Goal: Information Seeking & Learning: Learn about a topic

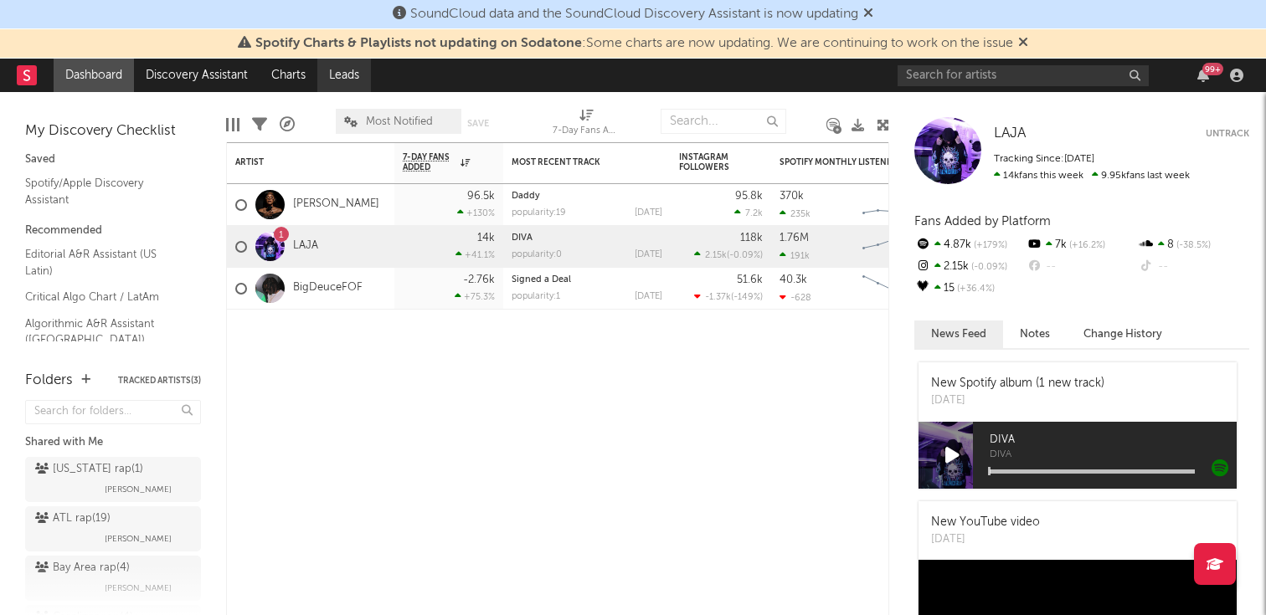
click at [341, 72] on link "Leads" at bounding box center [344, 75] width 54 height 33
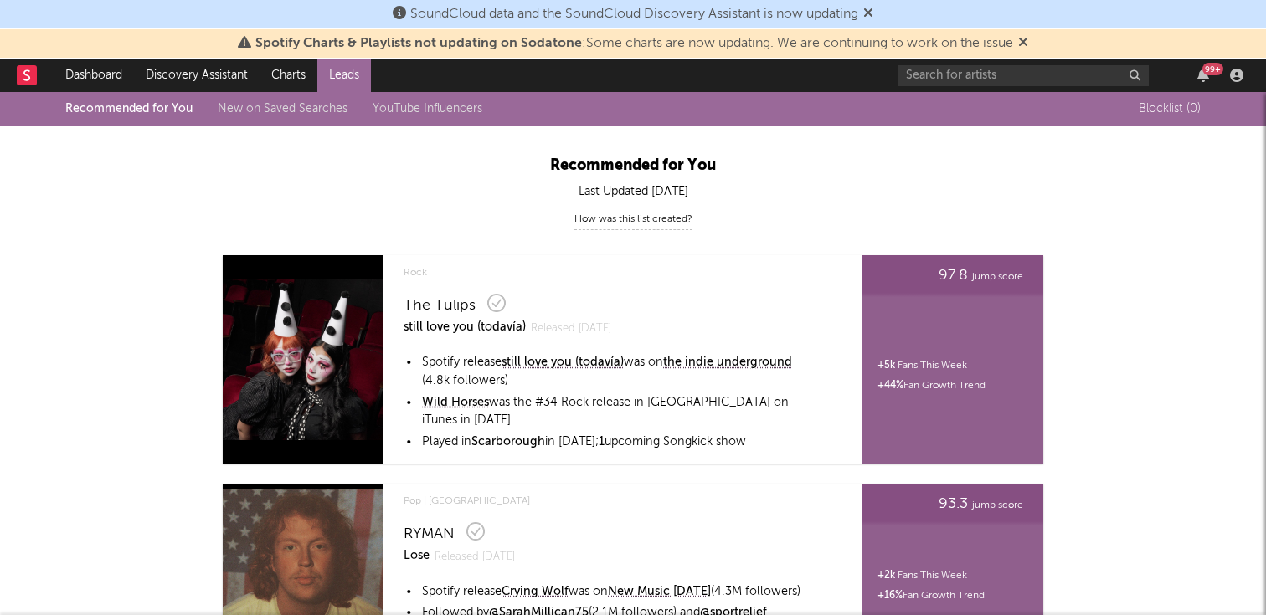
click at [284, 108] on link "New on Saved Searches" at bounding box center [283, 109] width 130 height 12
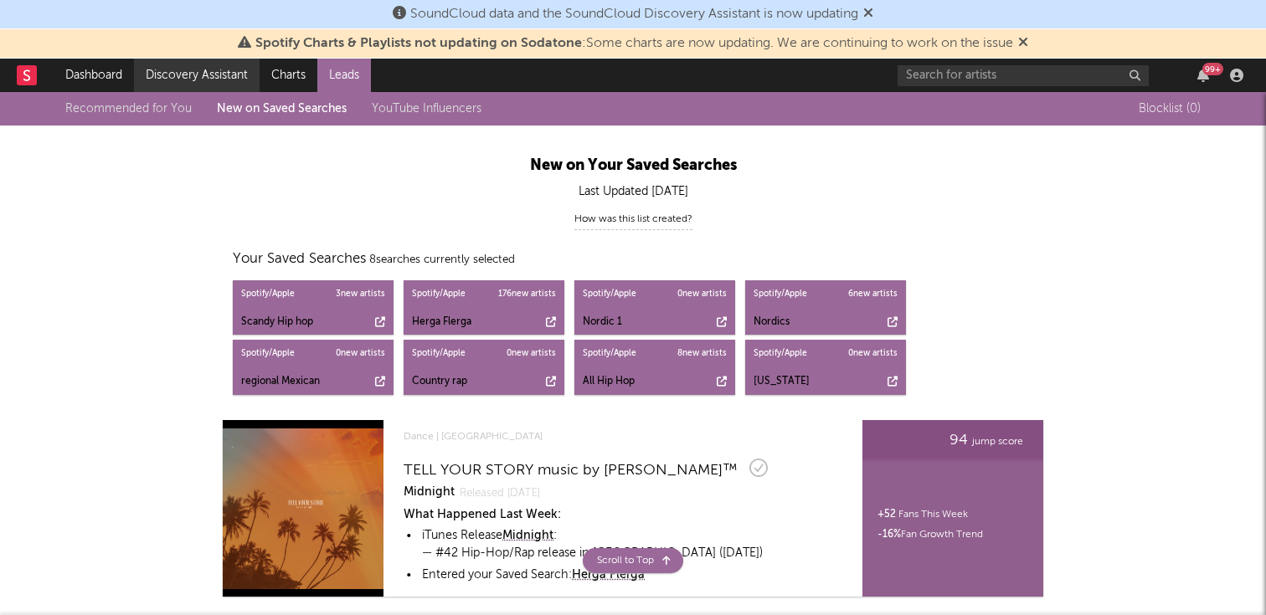
click at [220, 85] on link "Discovery Assistant" at bounding box center [197, 75] width 126 height 33
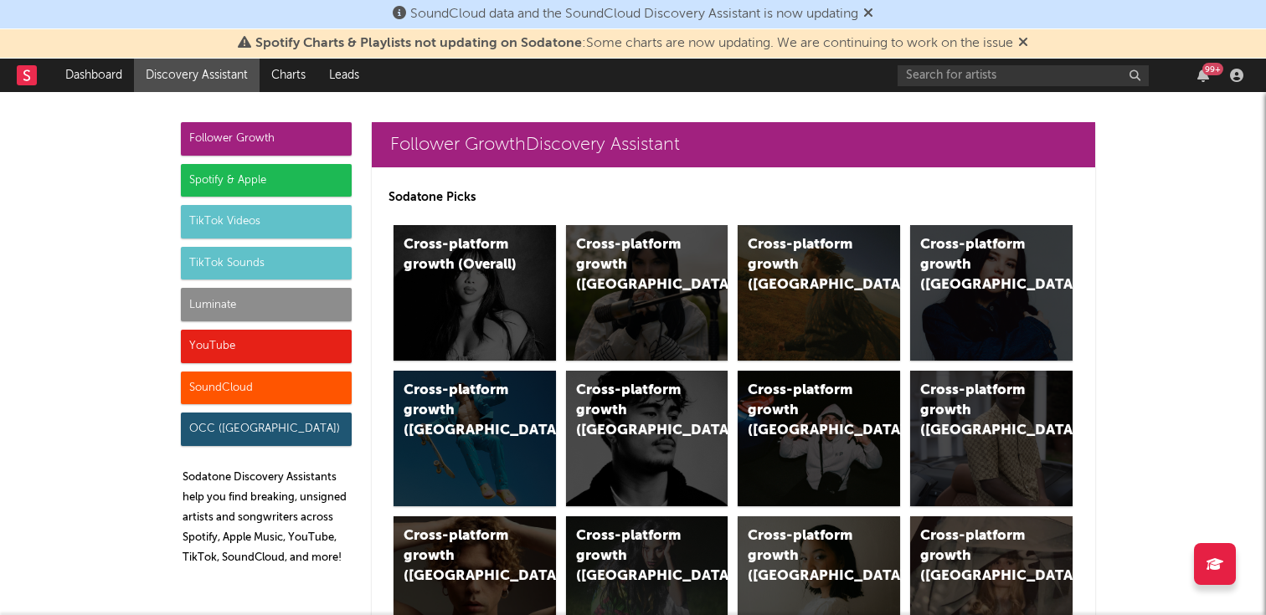
click at [270, 168] on div "Spotify & Apple" at bounding box center [266, 180] width 171 height 33
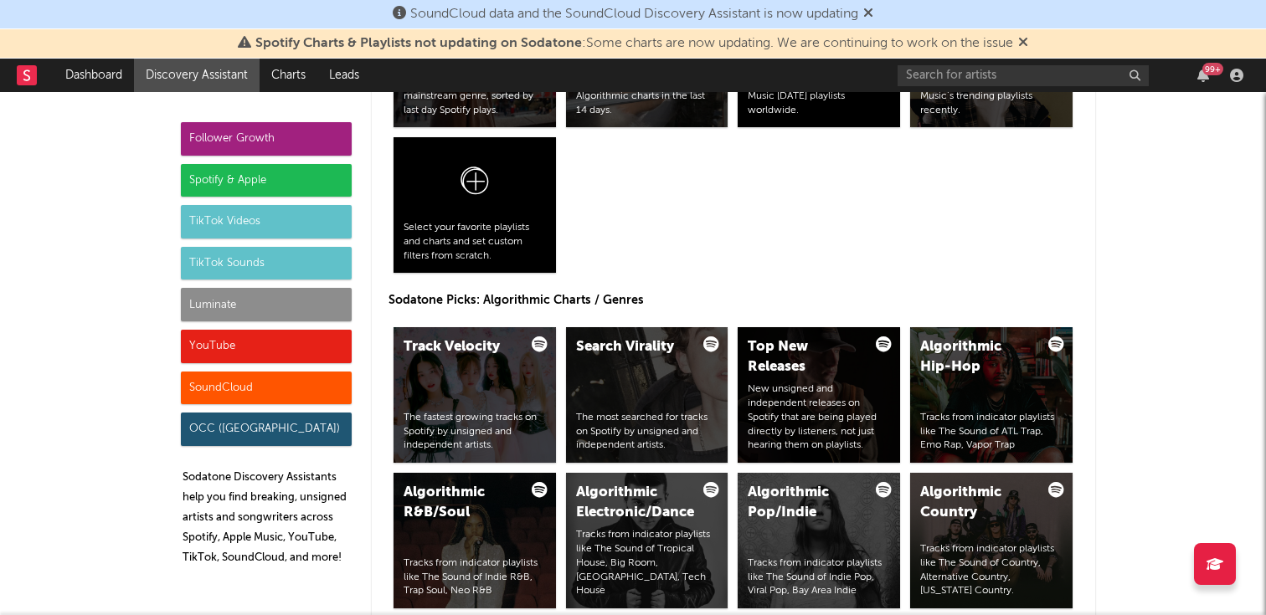
scroll to position [1915, 0]
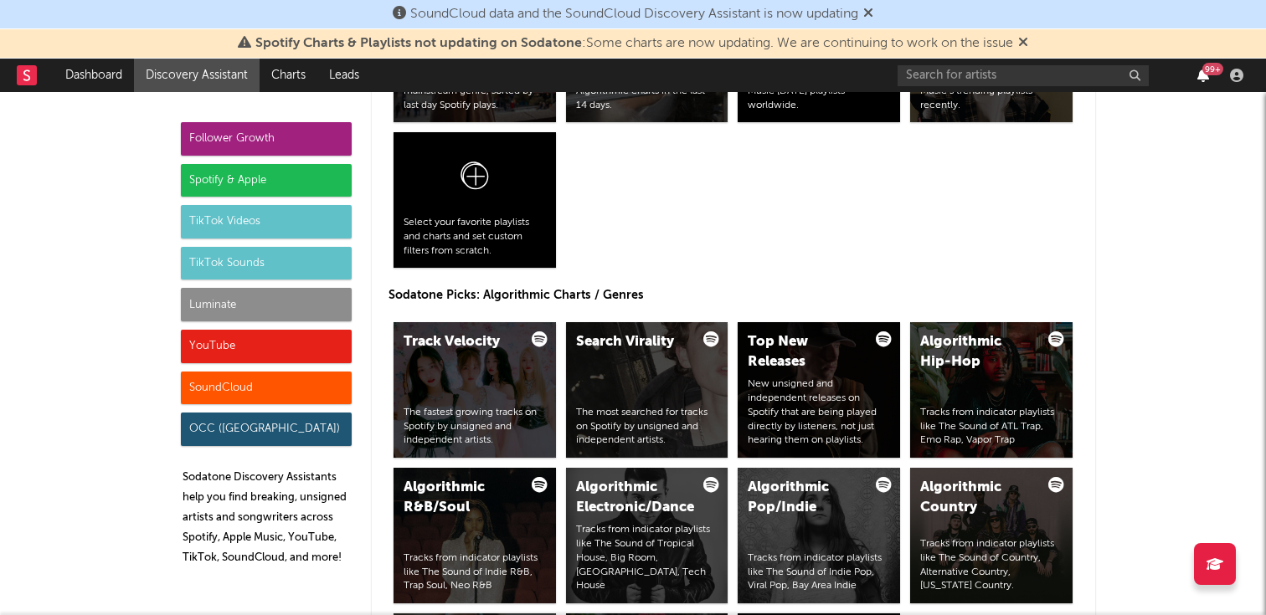
click at [1208, 75] on icon "button" at bounding box center [1203, 75] width 12 height 13
click at [736, 262] on div "All Top Finds Up-and-comers from every mainstream genre, sorted by last day Spo…" at bounding box center [733, 127] width 690 height 291
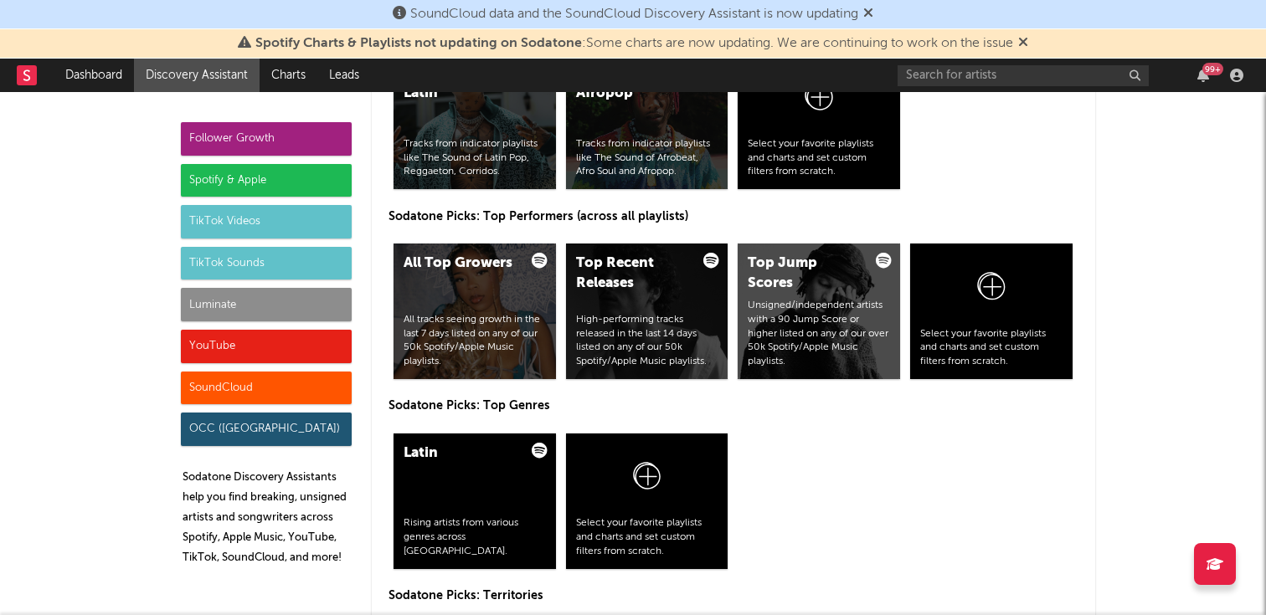
scroll to position [2496, 0]
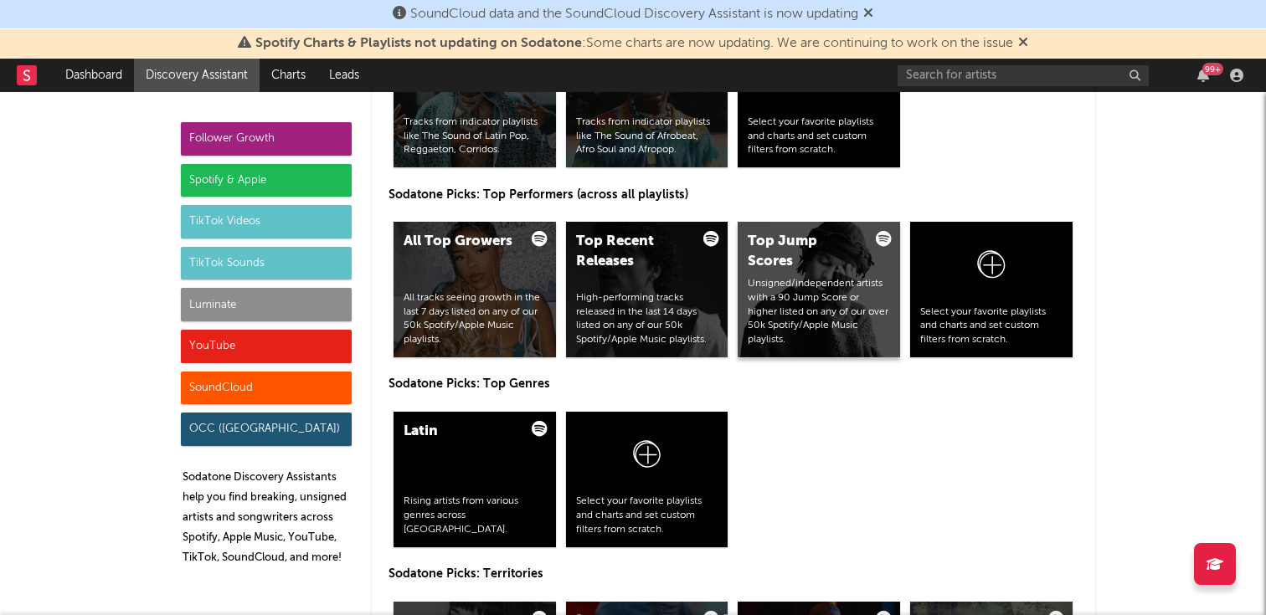
click at [784, 275] on div "Top Jump Scores Unsigned/independent artists with a 90 Jump Score or higher lis…" at bounding box center [819, 290] width 162 height 136
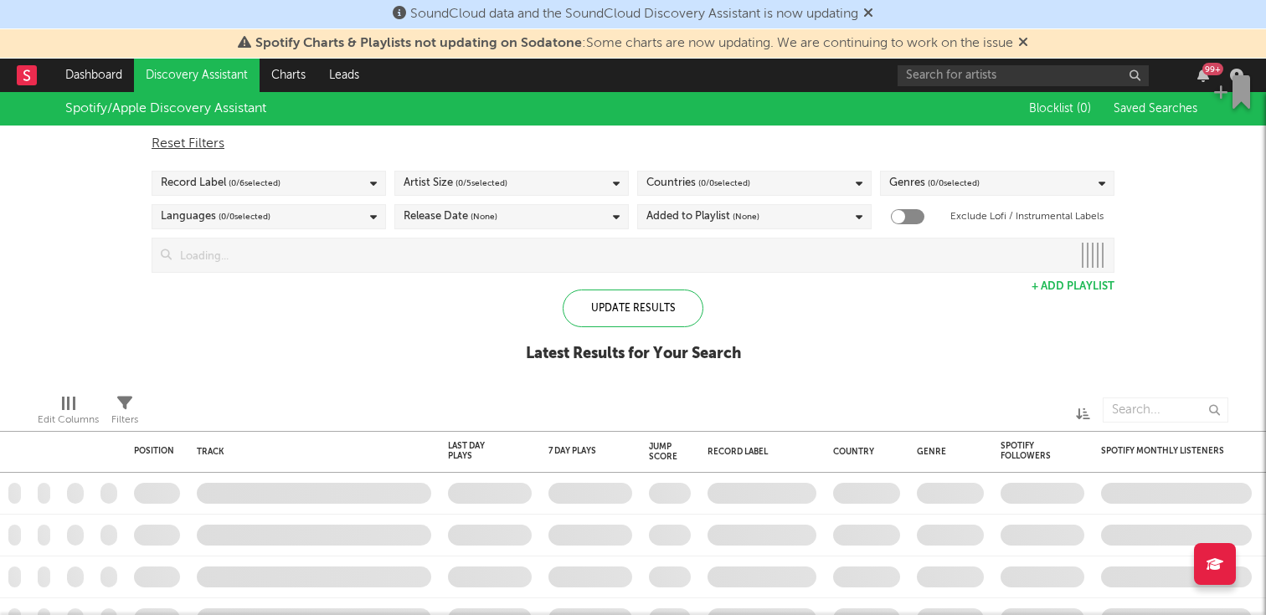
click at [1149, 111] on span "Saved Searches" at bounding box center [1156, 109] width 87 height 12
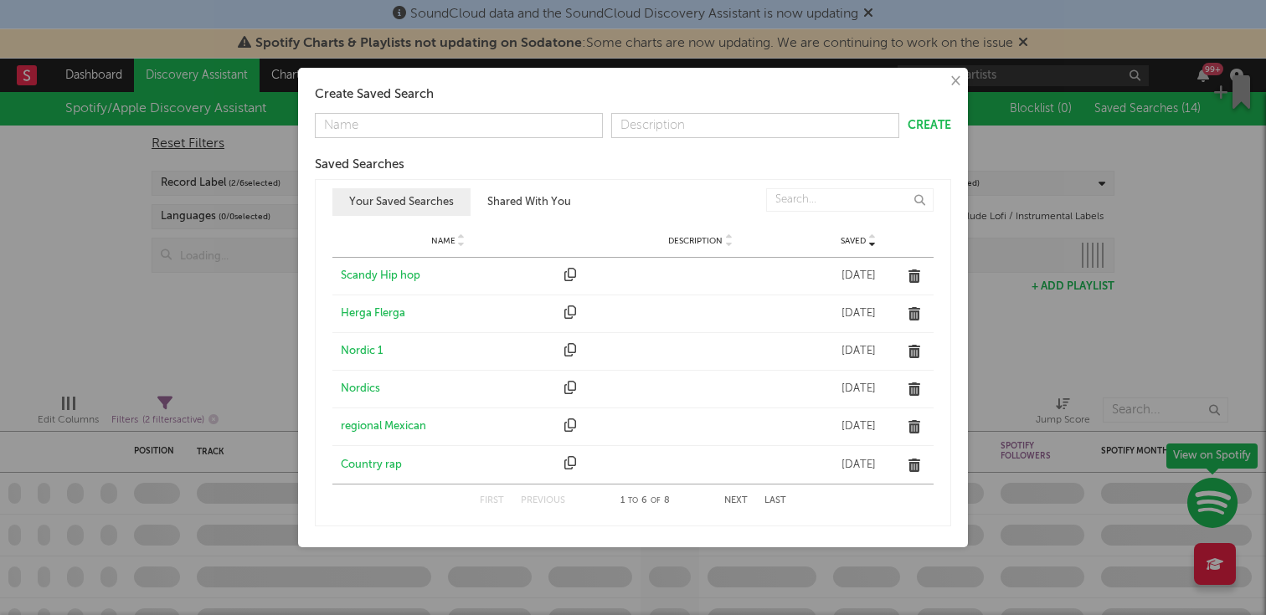
click at [380, 420] on div "regional Mexican" at bounding box center [448, 427] width 215 height 17
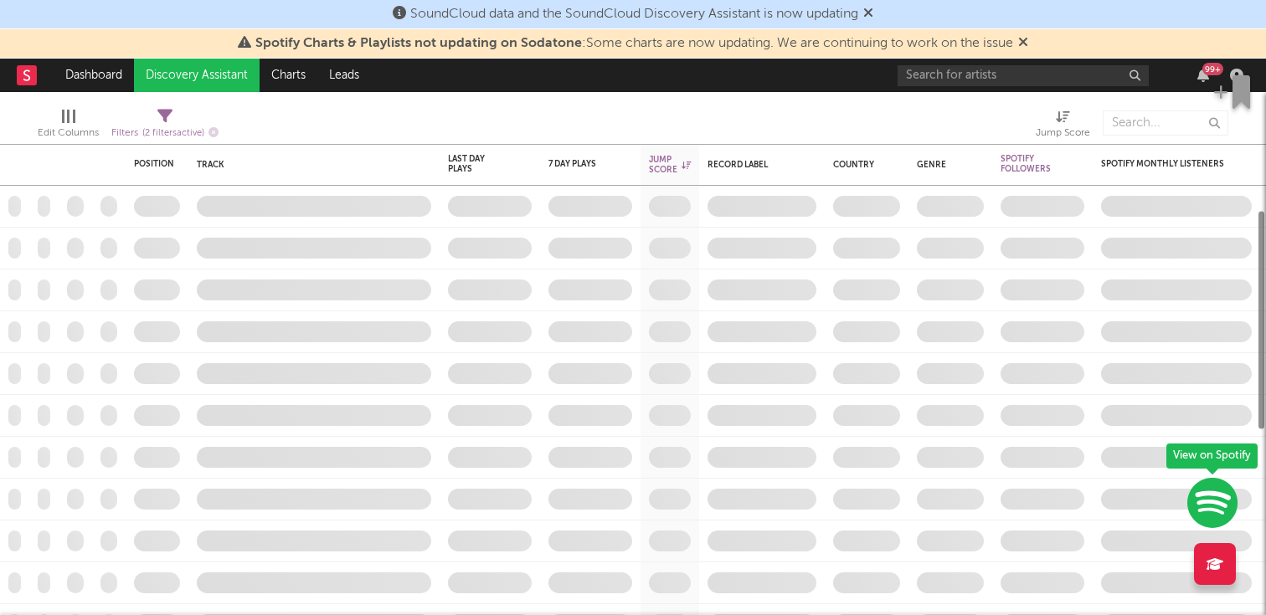
checkbox input "true"
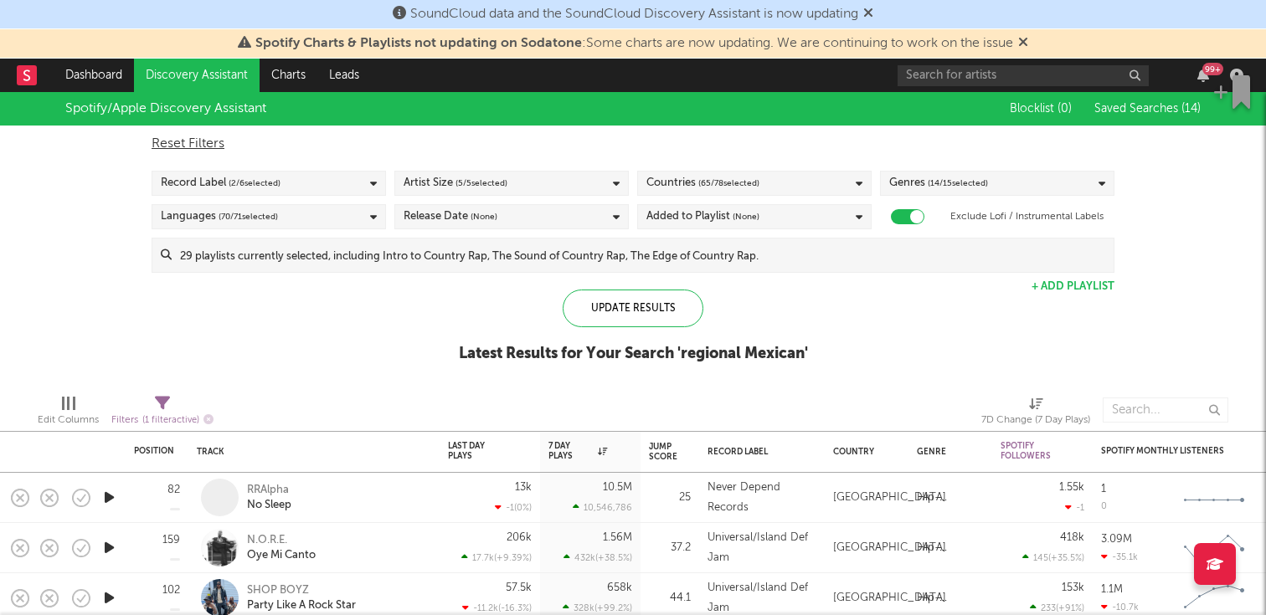
click at [1173, 103] on span "Saved Searches ( 14 )" at bounding box center [1147, 109] width 106 height 12
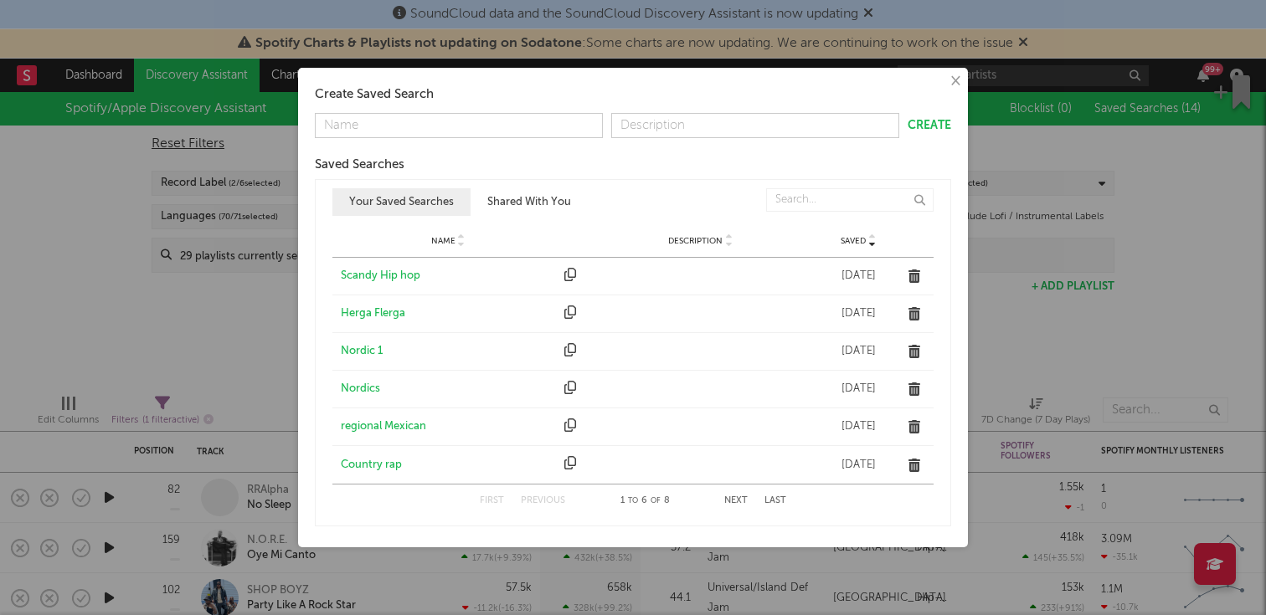
click at [368, 465] on div "Country rap" at bounding box center [448, 465] width 215 height 17
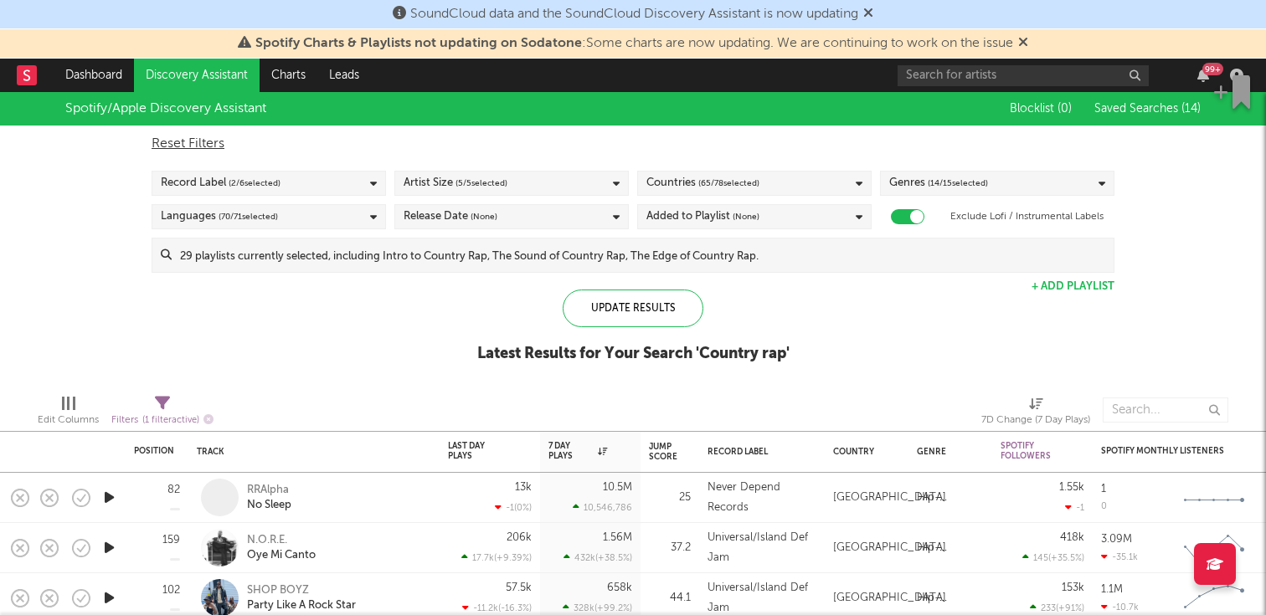
click at [1150, 100] on div "Blocklist ( 0 ) Saved Searches ( 14 )" at bounding box center [1095, 108] width 209 height 33
click at [1143, 106] on span "Saved Searches ( 14 )" at bounding box center [1147, 109] width 106 height 12
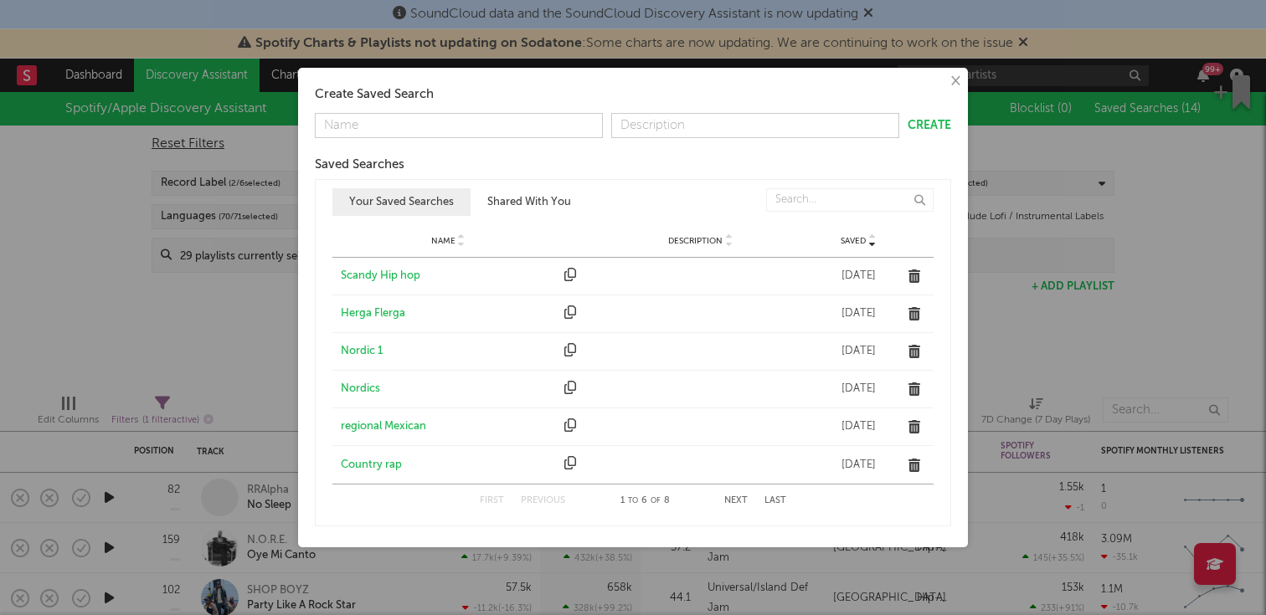
click at [725, 499] on button "Next" at bounding box center [735, 500] width 23 height 9
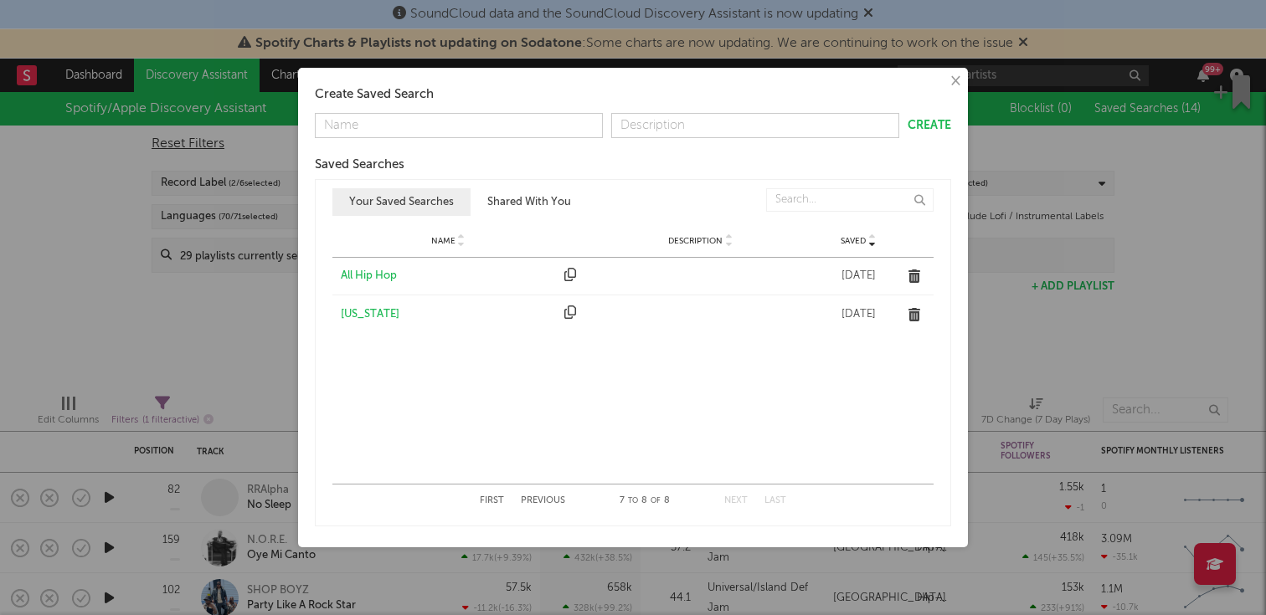
click at [373, 317] on div "Puerto Rico" at bounding box center [448, 314] width 215 height 17
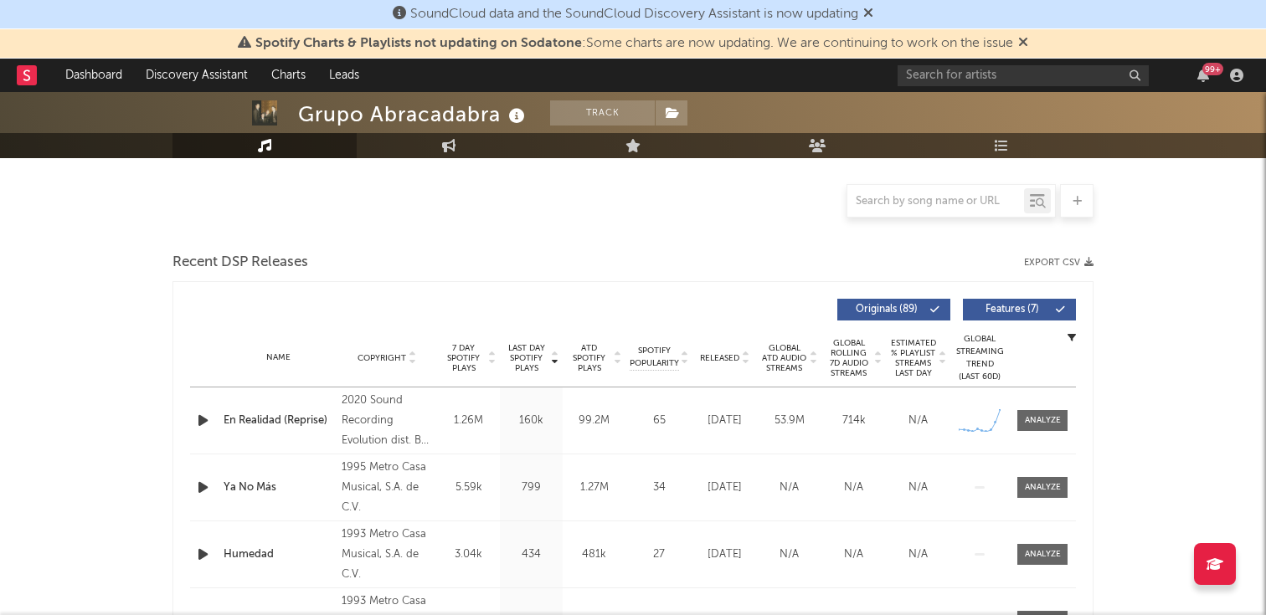
select select "6m"
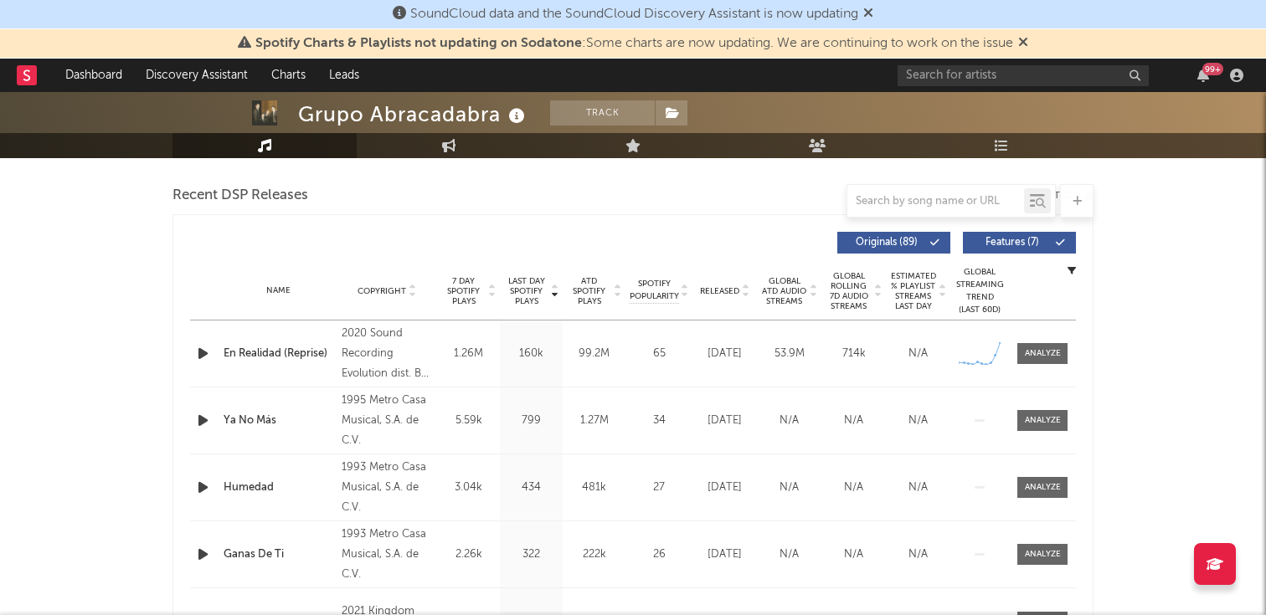
scroll to position [576, 0]
